Goal: Task Accomplishment & Management: Use online tool/utility

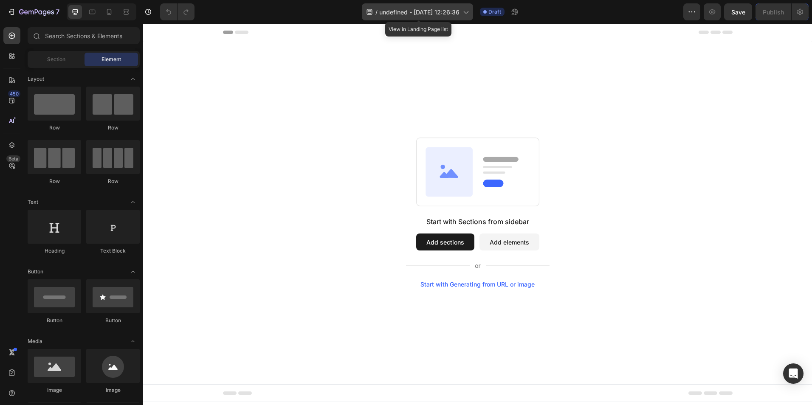
click at [429, 17] on div "/ undefined - [DATE] 12:26:36" at bounding box center [417, 11] width 111 height 17
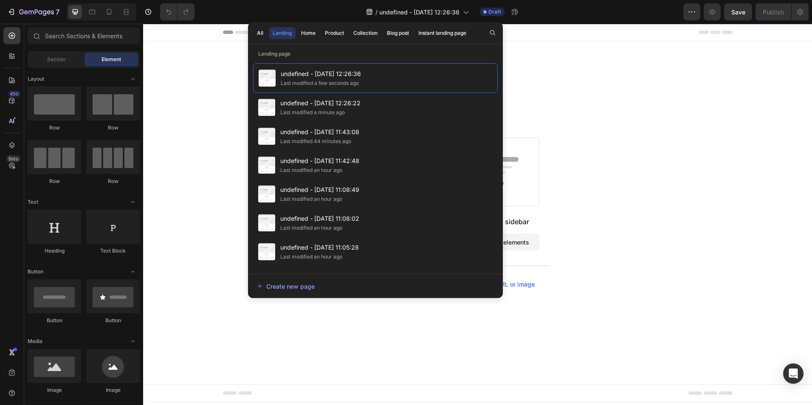
click at [641, 130] on div "Start with Sections from sidebar Add sections Add elements Start with Generatin…" at bounding box center [477, 212] width 668 height 343
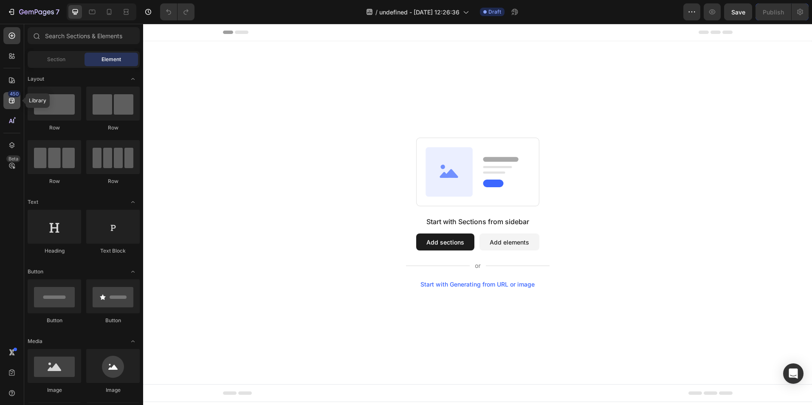
click at [13, 102] on icon at bounding box center [12, 100] width 8 height 8
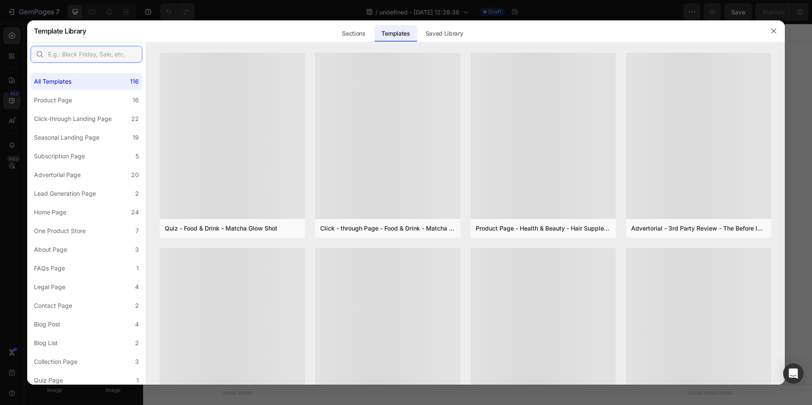
click at [93, 57] on input "text" at bounding box center [87, 54] width 112 height 17
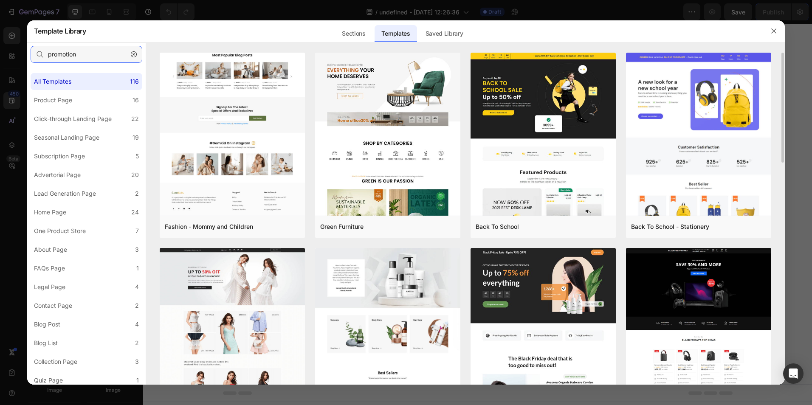
scroll to position [213, 0]
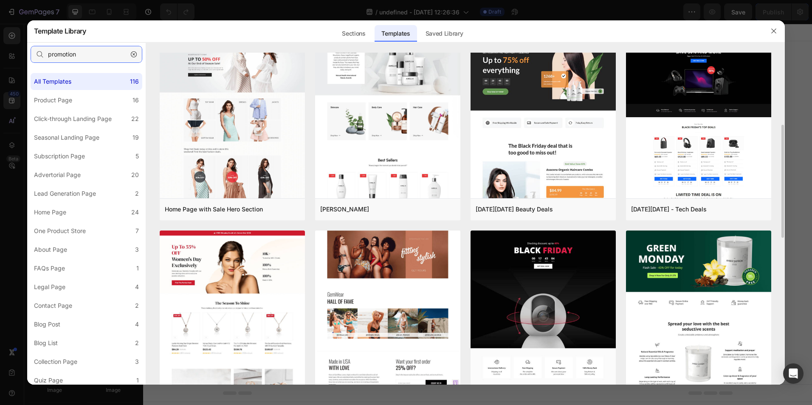
type input "promotion"
click at [373, 354] on img at bounding box center [387, 125] width 145 height 536
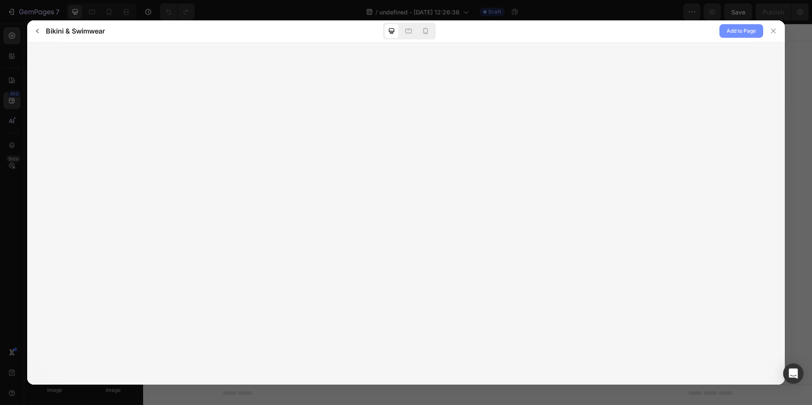
click at [740, 35] on span "Add to Page" at bounding box center [740, 31] width 29 height 10
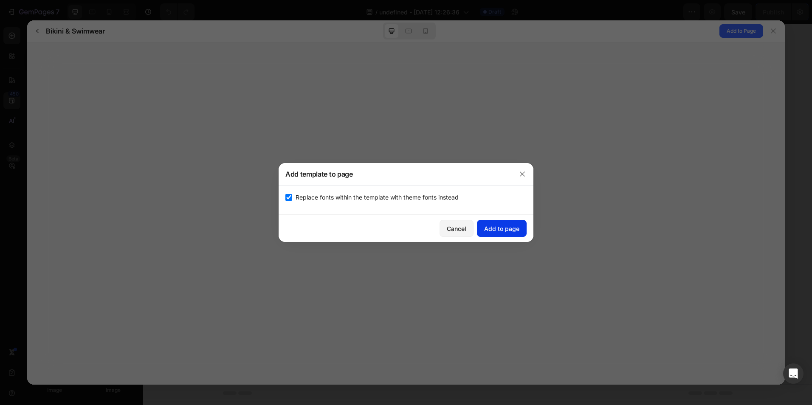
click at [494, 229] on div "Add to page" at bounding box center [501, 228] width 35 height 9
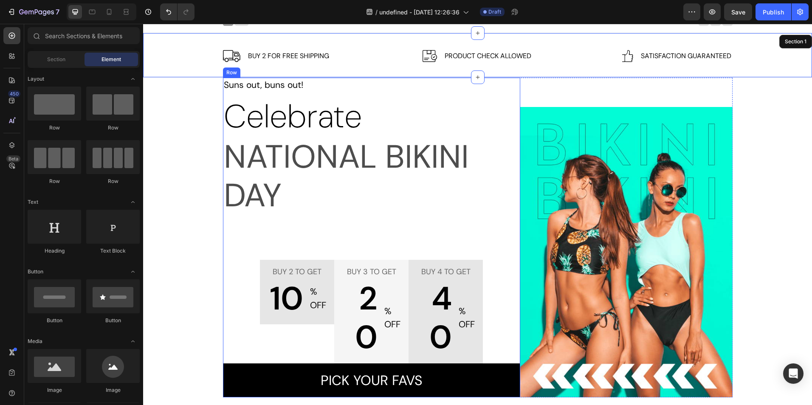
scroll to position [0, 0]
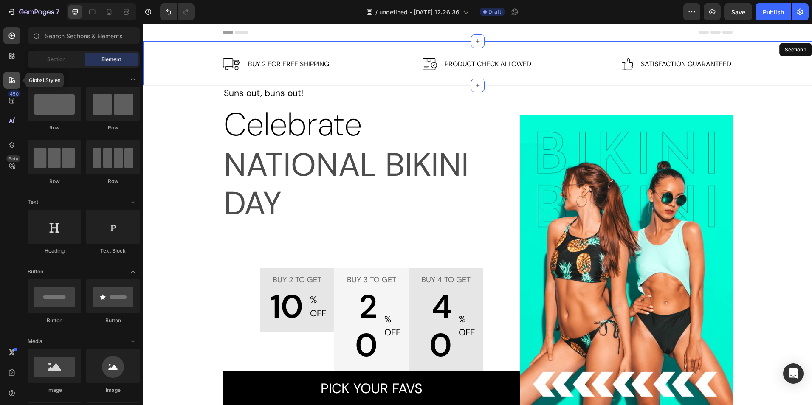
click at [14, 73] on div at bounding box center [11, 80] width 17 height 17
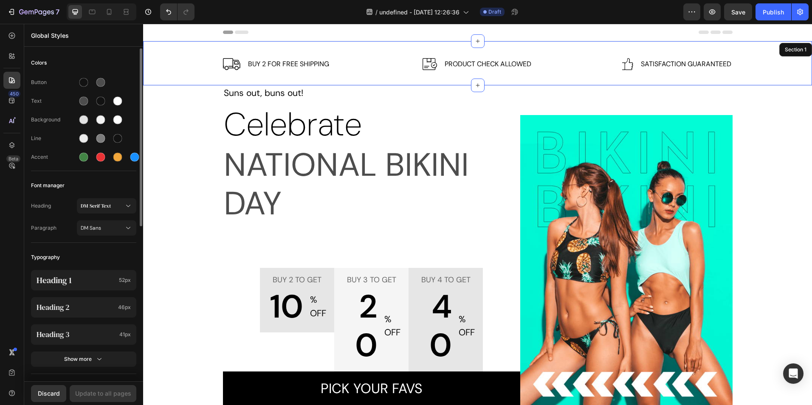
click at [100, 198] on div "Heading DM Serif Text Paragraph DM Sans" at bounding box center [83, 217] width 105 height 49
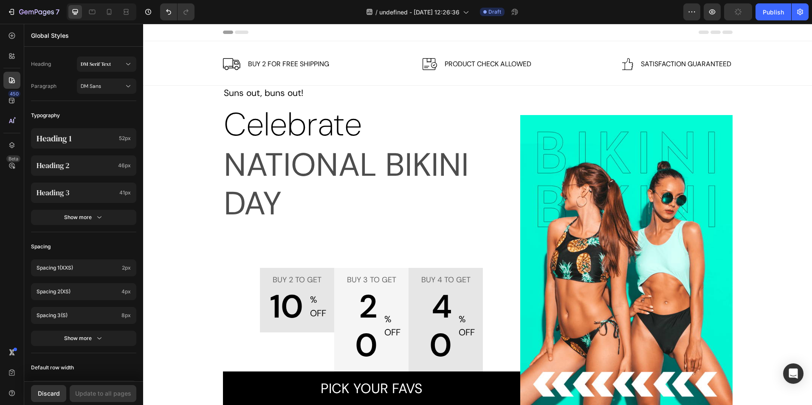
click at [279, 70] on div "Image Buy 2 for free shipping Text block Row Image Product Check Allowed Text b…" at bounding box center [477, 67] width 656 height 19
